Goal: Information Seeking & Learning: Learn about a topic

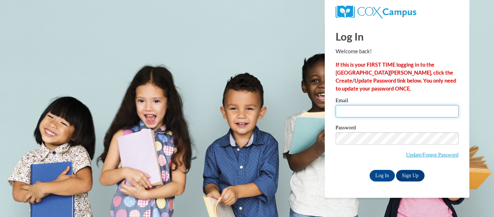
click at [378, 109] on input "Email" at bounding box center [397, 111] width 123 height 12
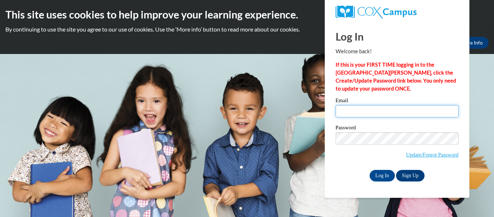
type input "smital@elkhorn.k12.wi.us"
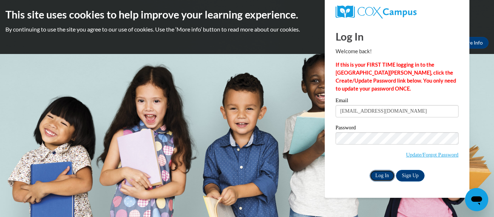
click at [383, 173] on input "Log In" at bounding box center [382, 176] width 25 height 12
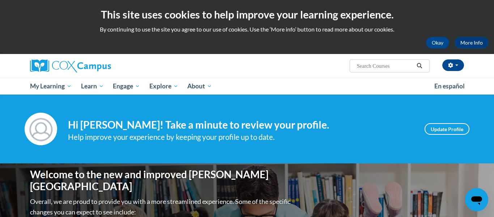
click at [396, 68] on input "Search..." at bounding box center [386, 66] width 58 height 9
type input "prove it"
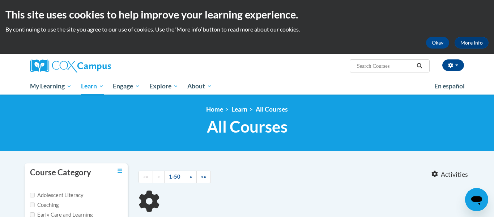
type input "prove it"
click at [420, 66] on icon "Search" at bounding box center [420, 65] width 7 height 5
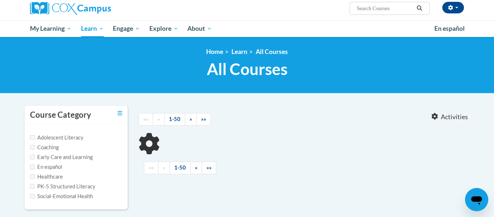
type input "prove it"
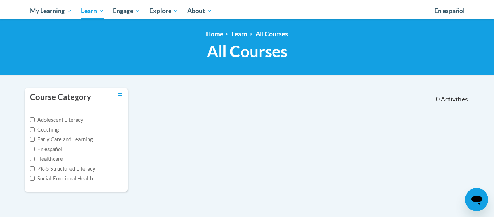
scroll to position [66, 0]
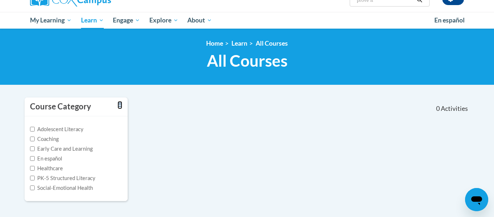
click at [120, 106] on icon "Toggle collapse" at bounding box center [120, 105] width 5 height 4
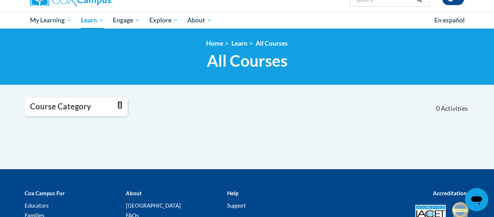
click at [120, 106] on icon "Toggle collapse" at bounding box center [120, 105] width 5 height 4
